Goal: Information Seeking & Learning: Learn about a topic

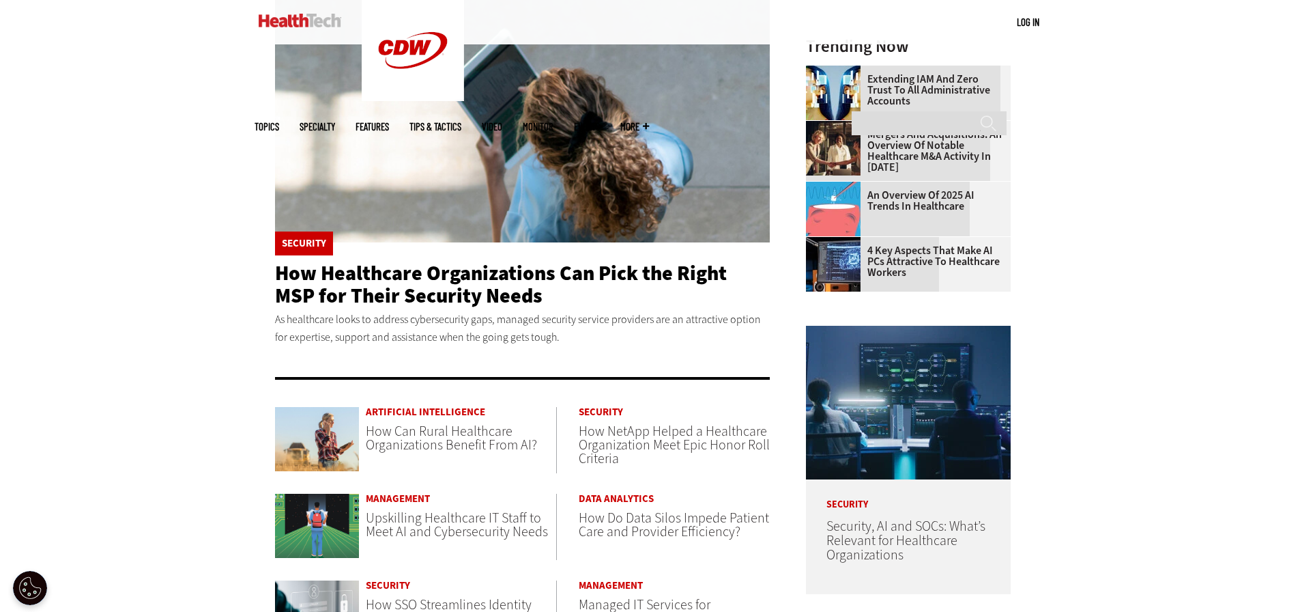
scroll to position [410, 0]
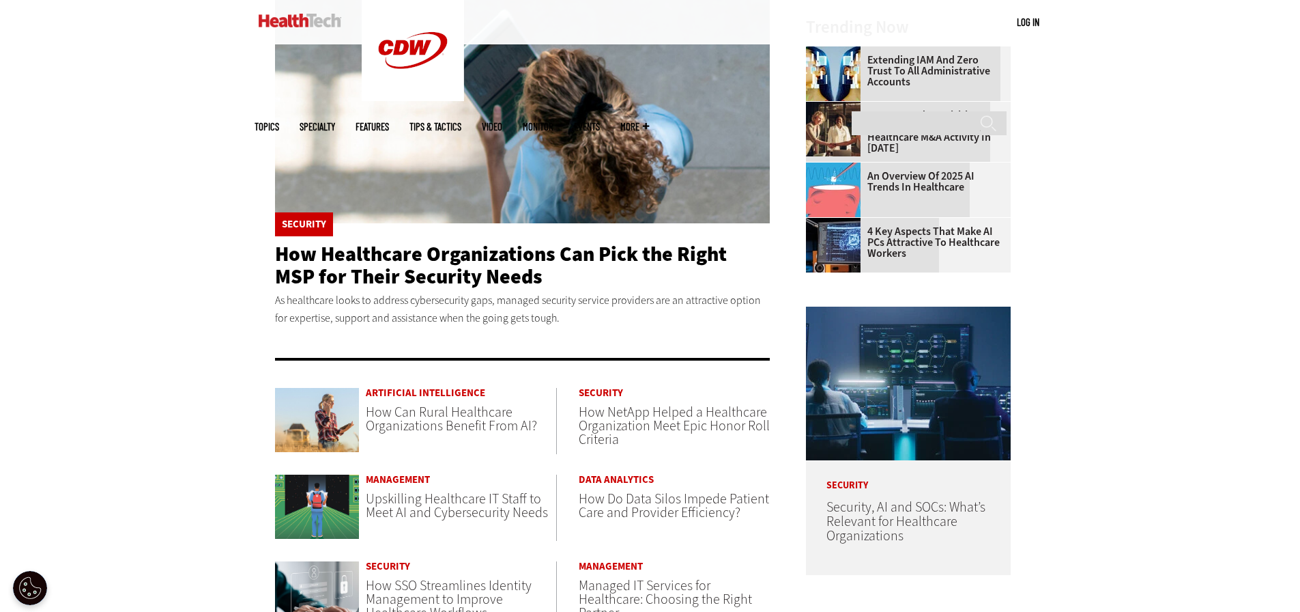
click at [383, 293] on p "As healthcare looks to address cybersecurity gaps, managed security service pro…" at bounding box center [523, 308] width 496 height 35
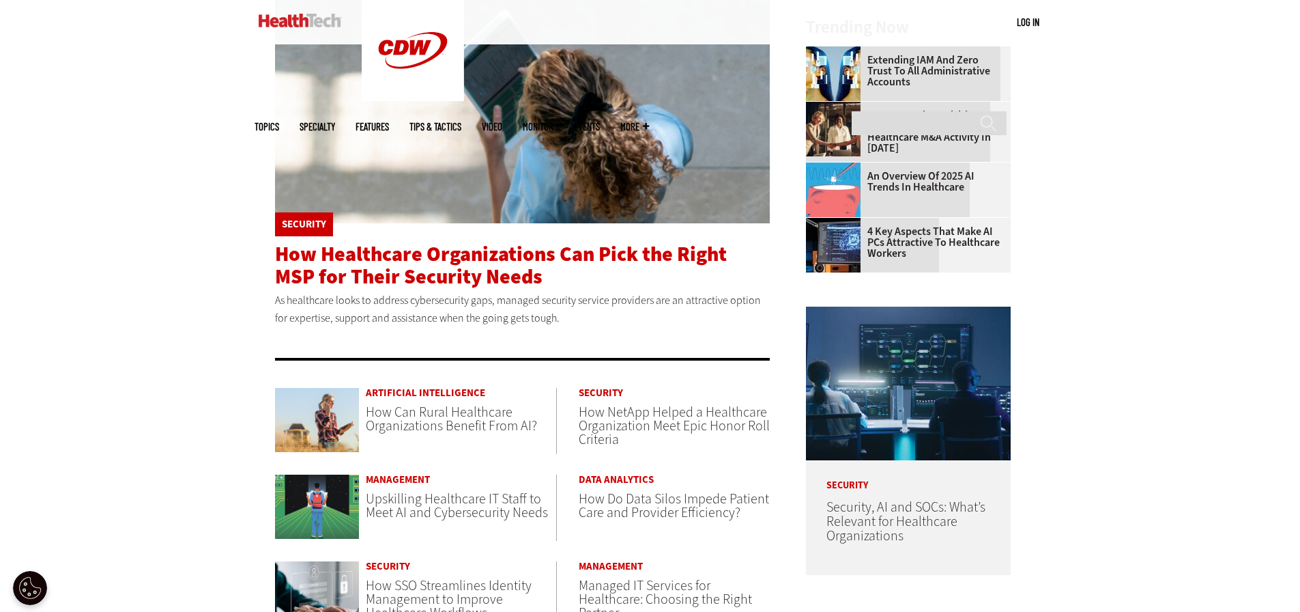
click at [397, 275] on span "How Healthcare Organizations Can Pick the Right MSP for Their Security Needs" at bounding box center [501, 265] width 452 height 50
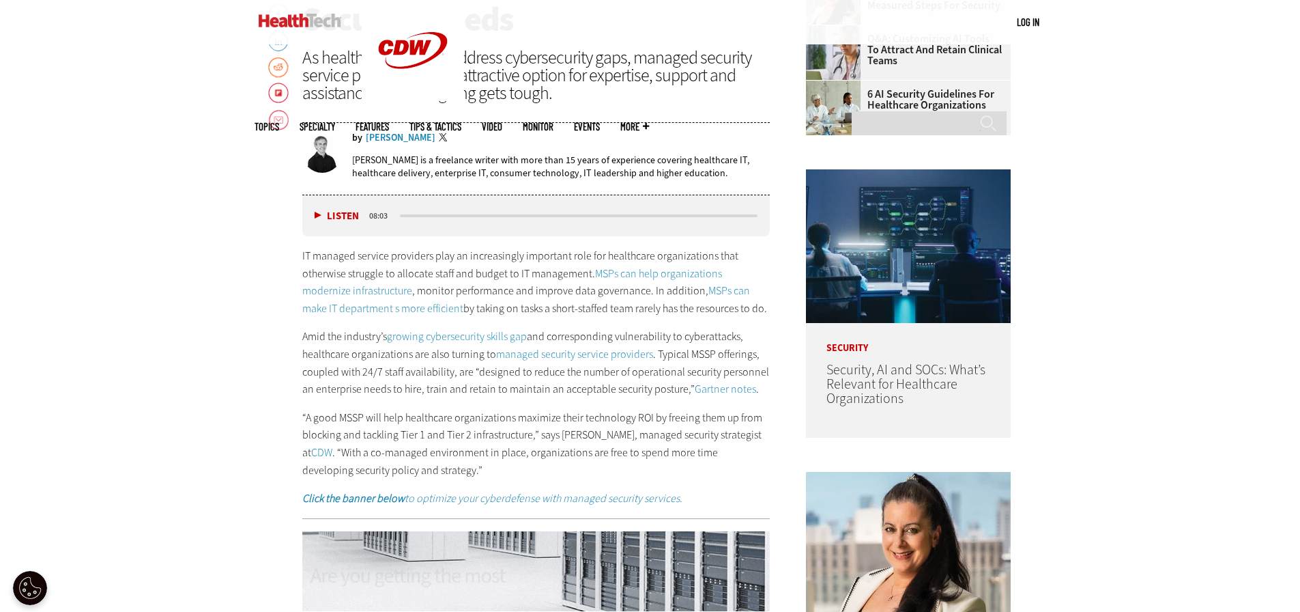
scroll to position [751, 0]
